Goal: Task Accomplishment & Management: Use online tool/utility

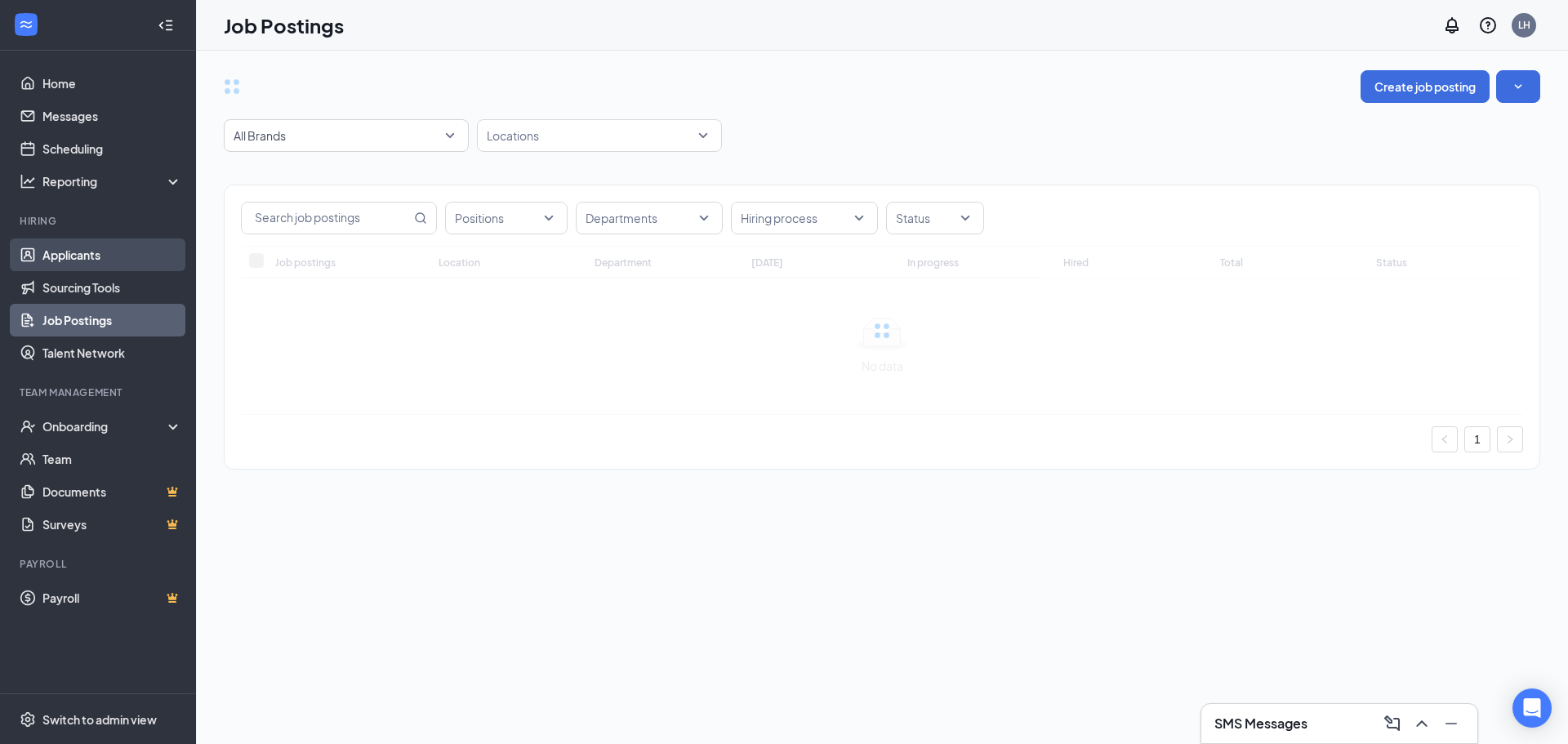
click at [92, 252] on link "Applicants" at bounding box center [112, 254] width 140 height 32
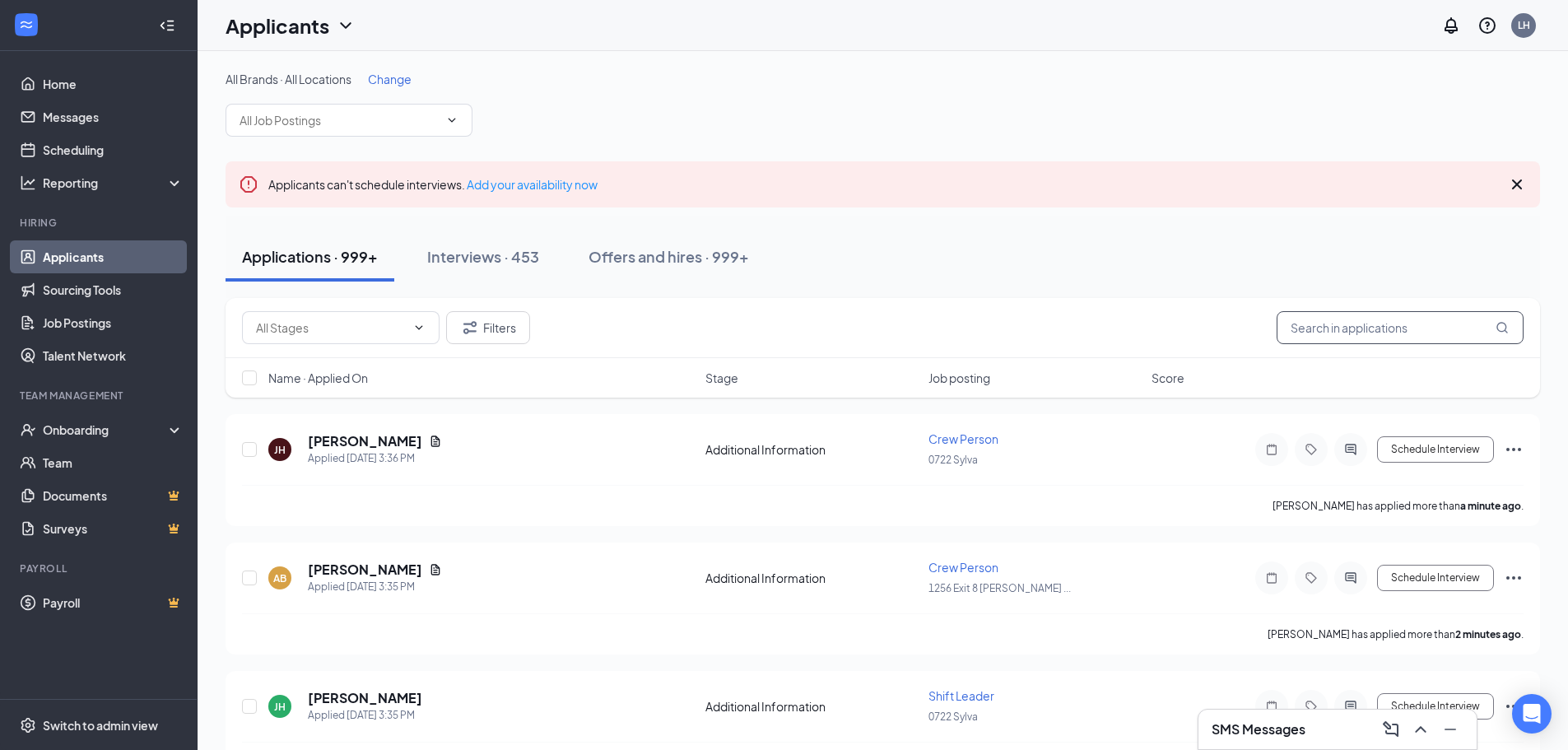
click at [1381, 322] on input "text" at bounding box center [1400, 327] width 247 height 33
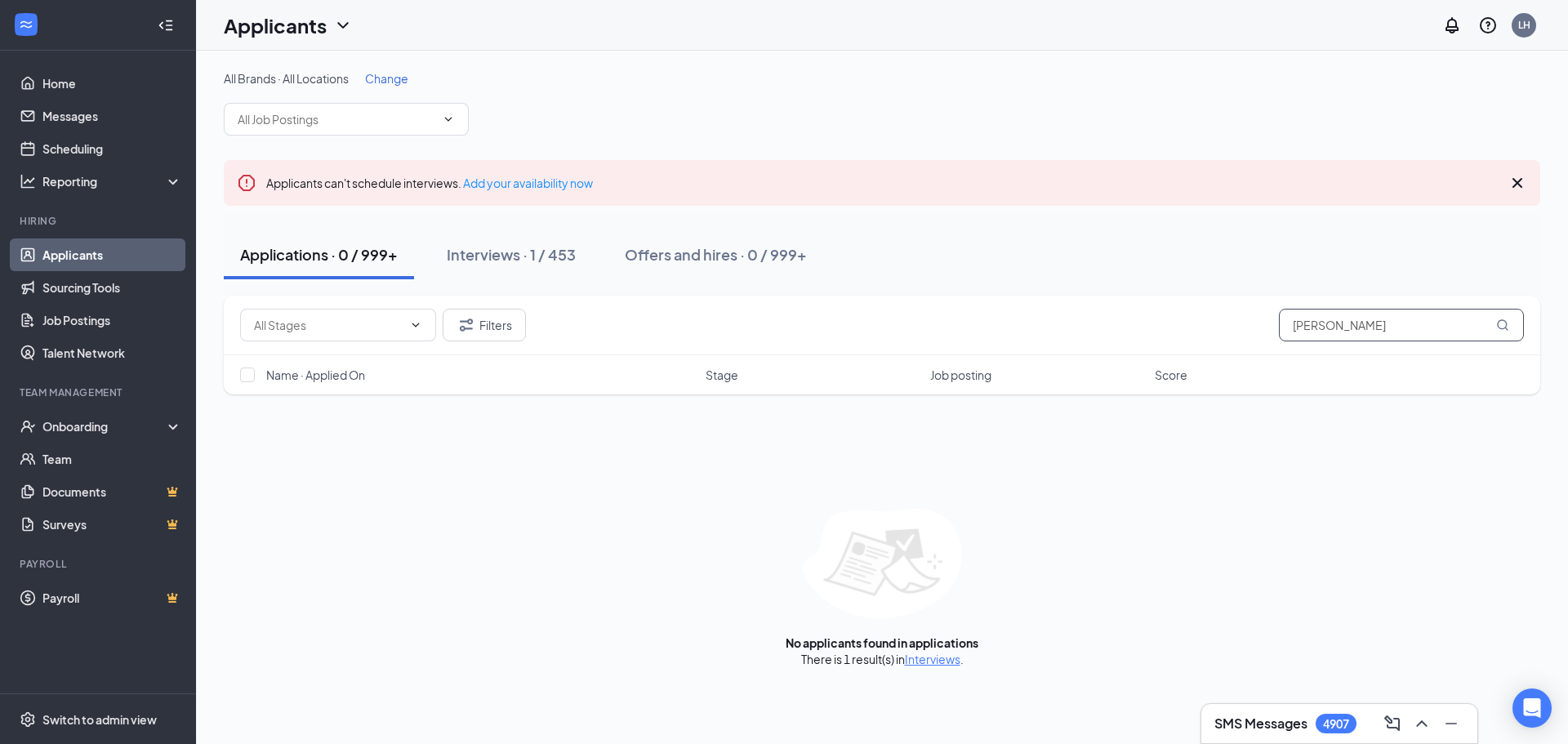
click at [1300, 337] on input "schlemmer" at bounding box center [1402, 325] width 245 height 32
click at [1307, 327] on input "schlemmer" at bounding box center [1402, 325] width 245 height 32
click at [1308, 325] on input "schlemmer" at bounding box center [1402, 325] width 245 height 32
click at [1361, 326] on input "anthjony" at bounding box center [1402, 325] width 245 height 32
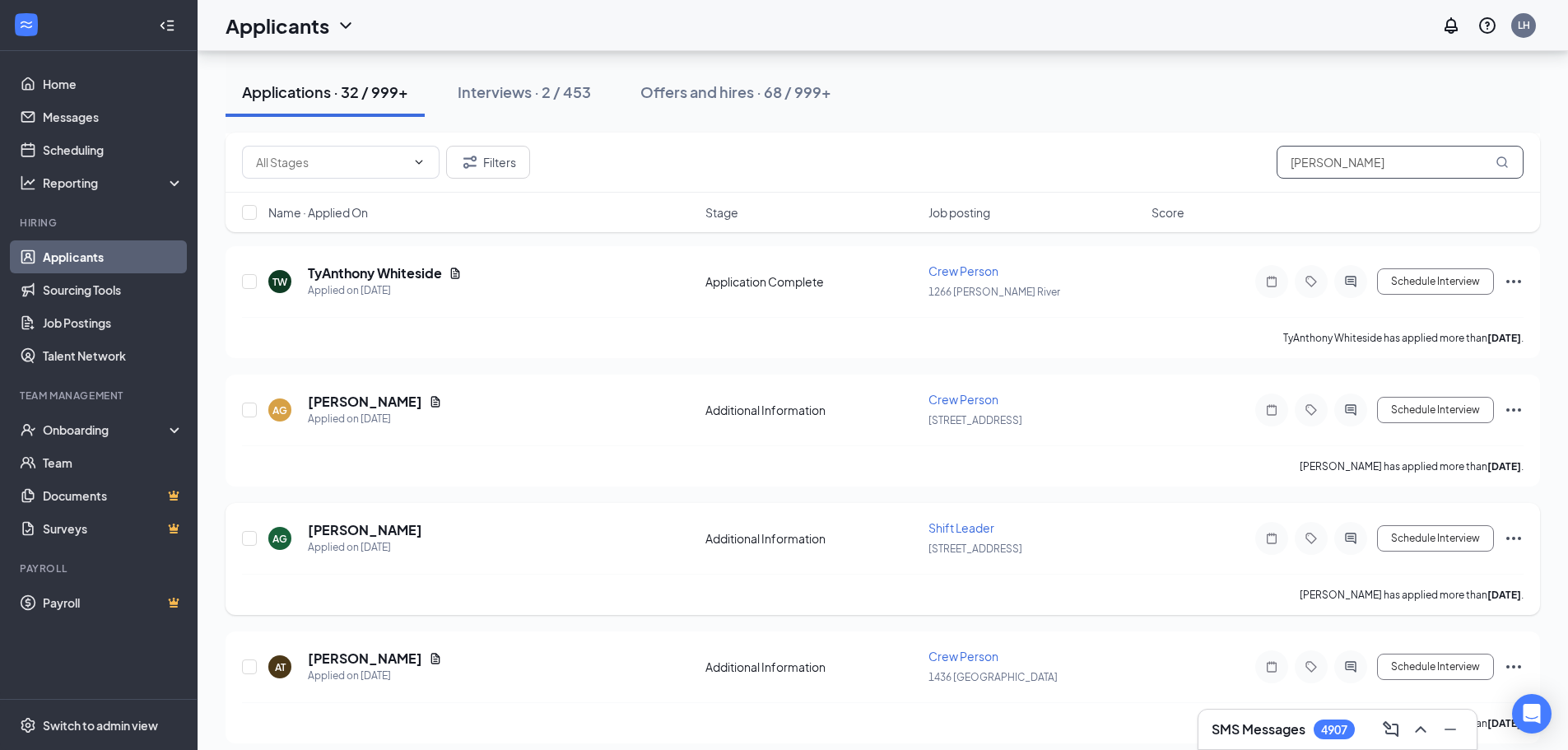
scroll to position [2387, 0]
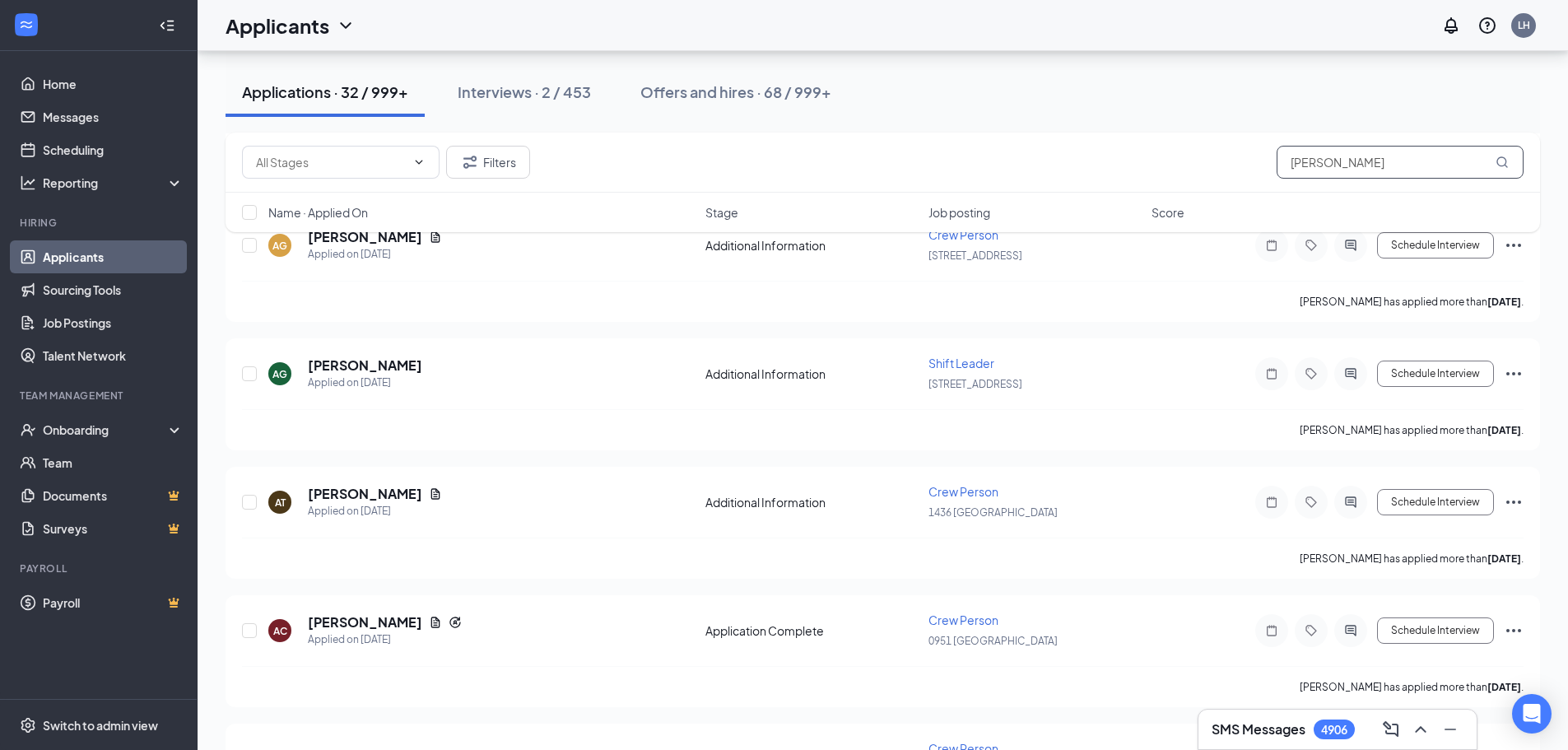
click at [1339, 157] on input "anthony" at bounding box center [1400, 162] width 247 height 33
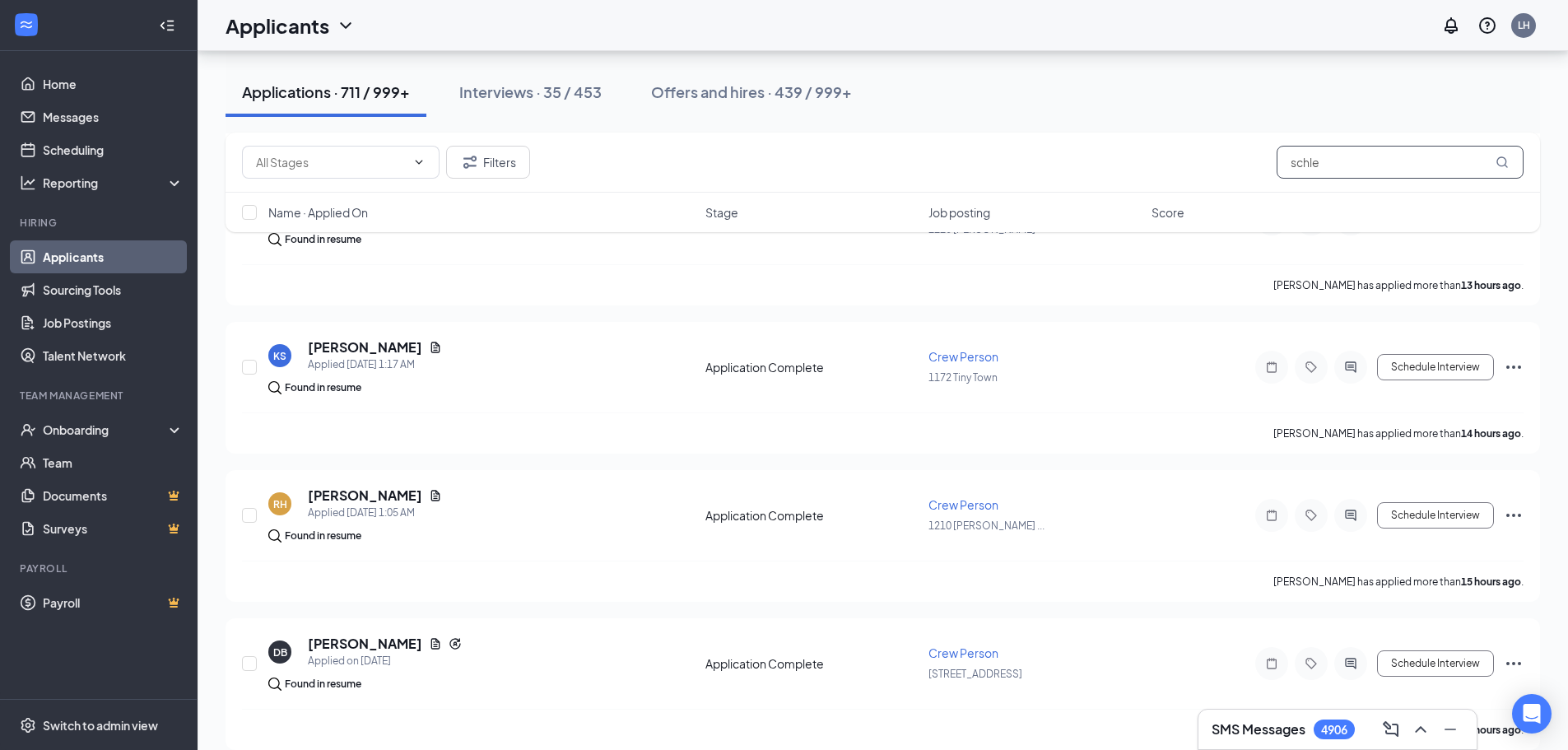
scroll to position [1149, 0]
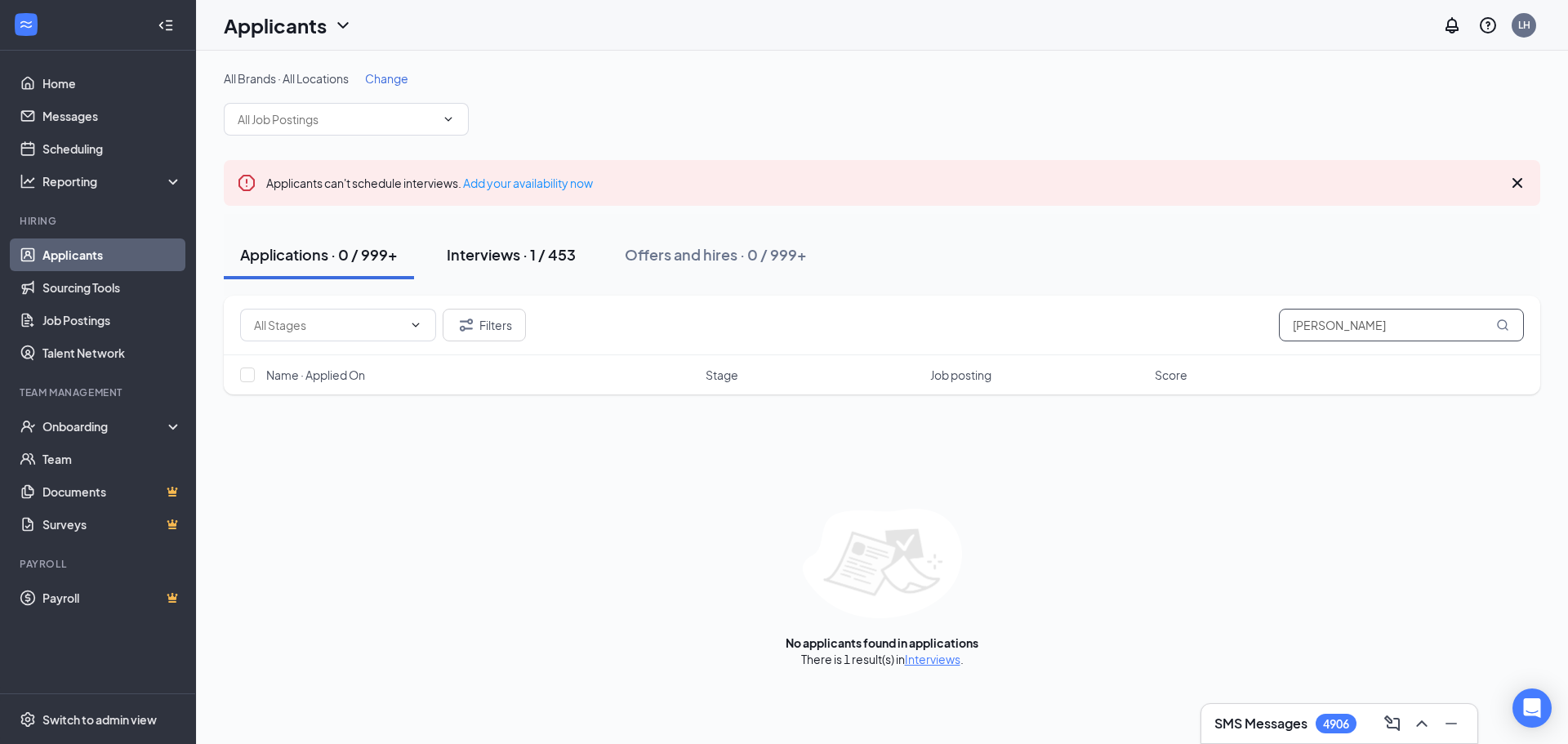
type input "schlemmer"
click at [489, 256] on div "Interviews · 1 / 453" at bounding box center [511, 254] width 129 height 20
